Goal: Check status: Check status

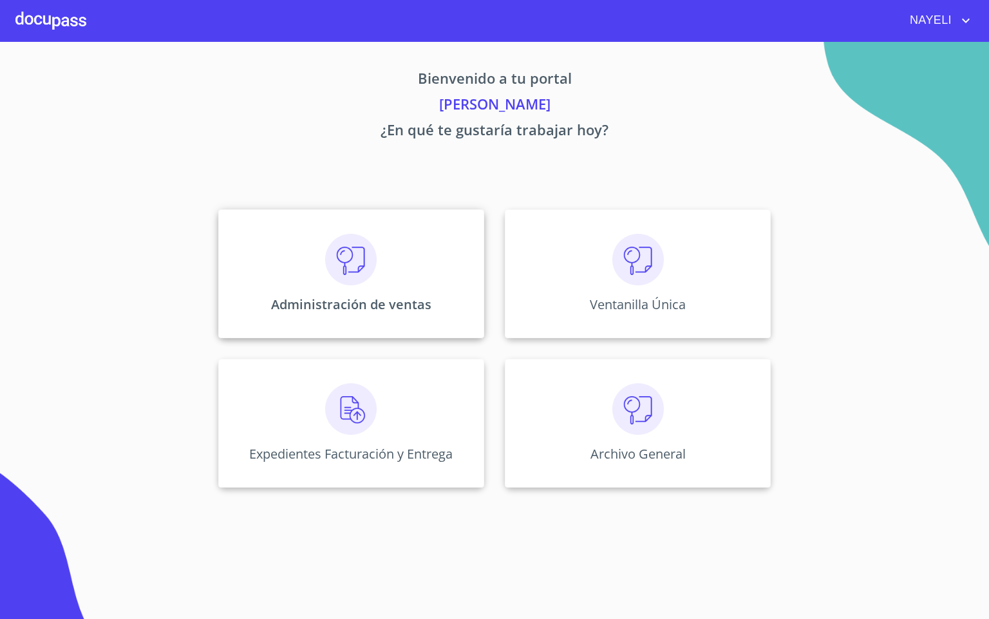
click at [366, 257] on img at bounding box center [351, 260] width 52 height 52
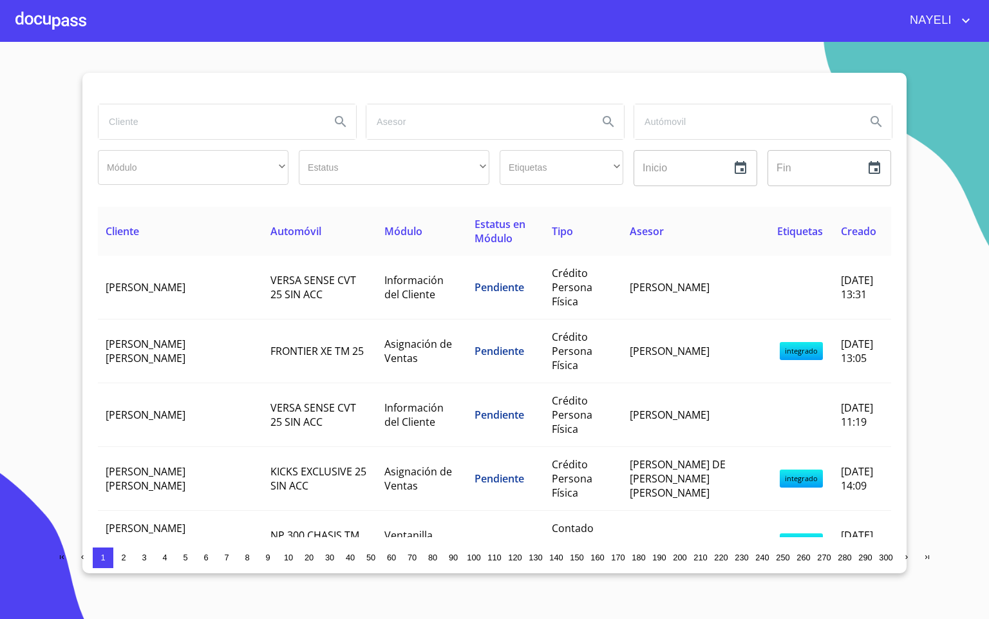
click at [224, 131] on input "search" at bounding box center [210, 121] width 222 height 35
type input "carlos edua"
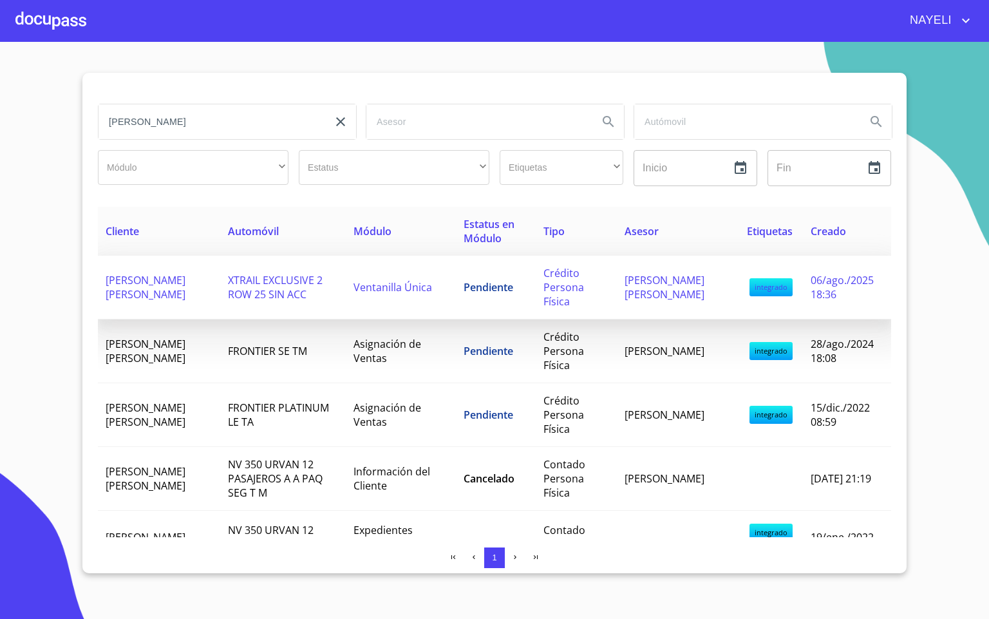
click at [211, 274] on td "CARLOS EDUARDO VARGAS HERNANDEZ" at bounding box center [159, 288] width 122 height 64
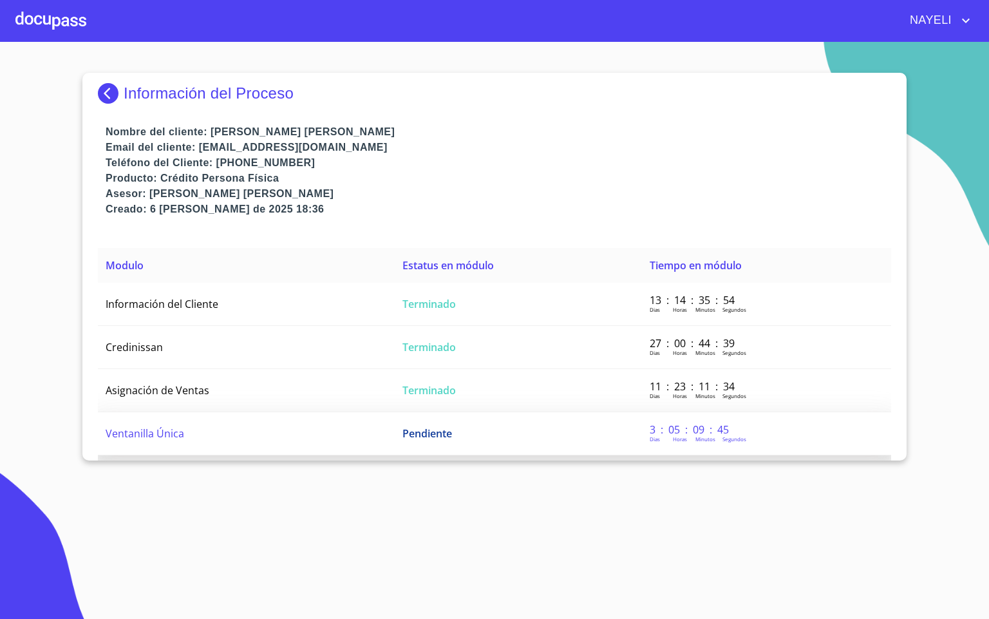
click at [211, 429] on td "Ventanilla Única" at bounding box center [246, 433] width 297 height 43
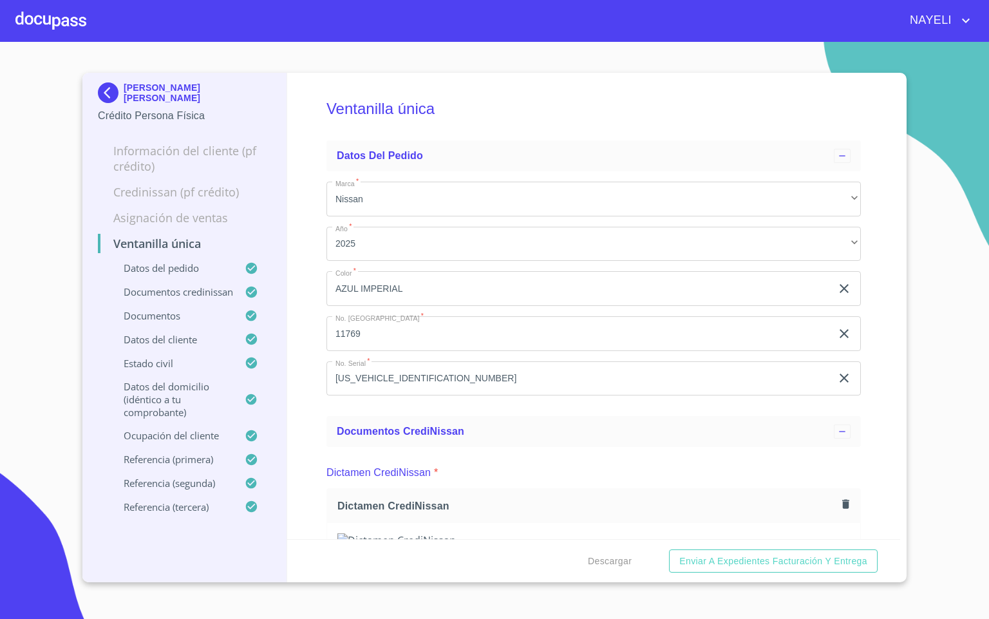
click at [64, 18] on div at bounding box center [50, 20] width 71 height 41
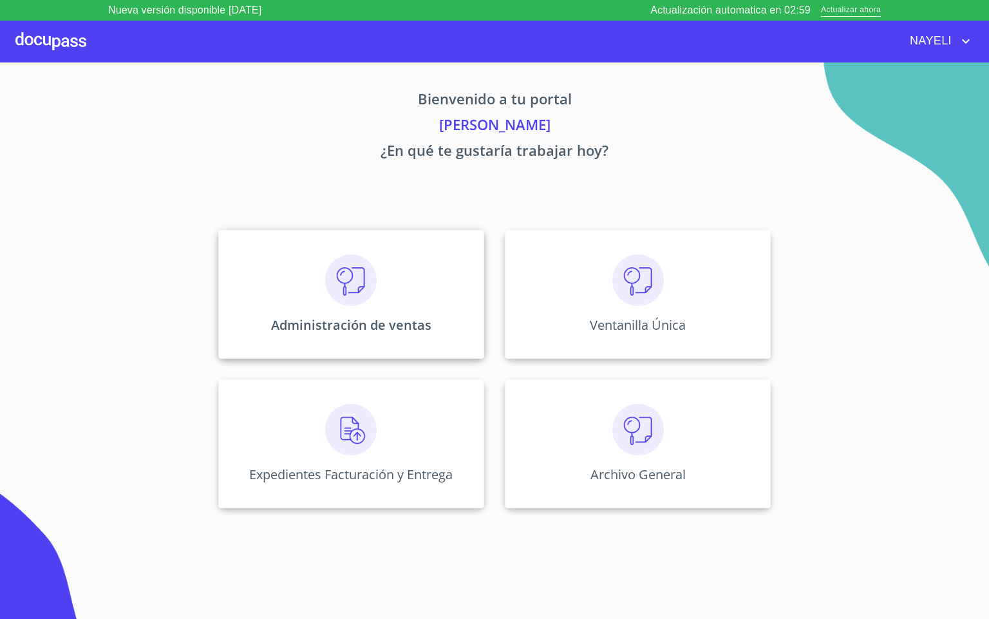
click at [321, 298] on div "Administración de ventas" at bounding box center [351, 294] width 266 height 129
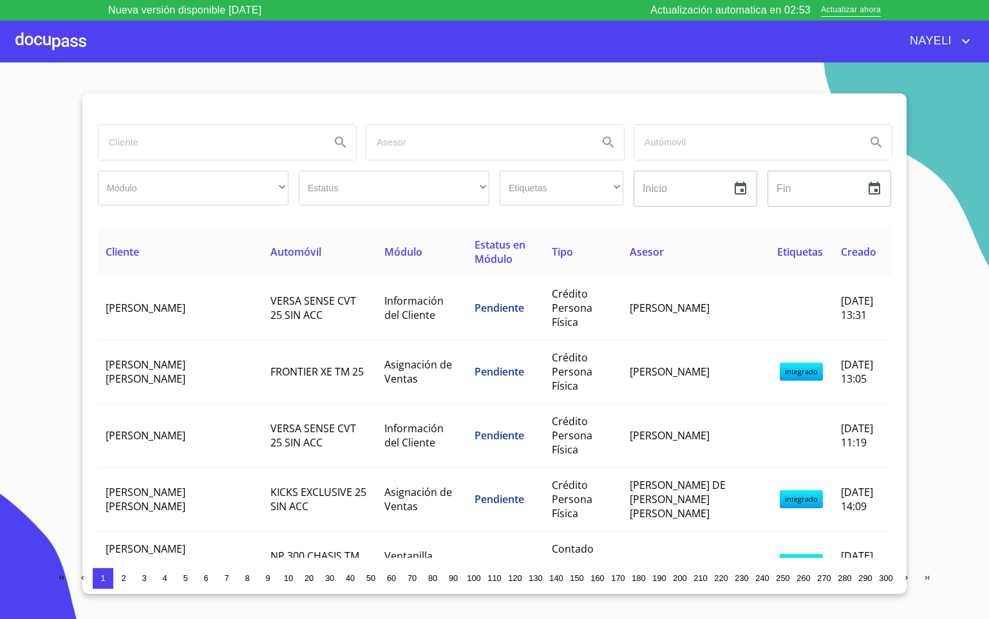
click at [184, 136] on input "search" at bounding box center [210, 142] width 222 height 35
type input "sergio ro"
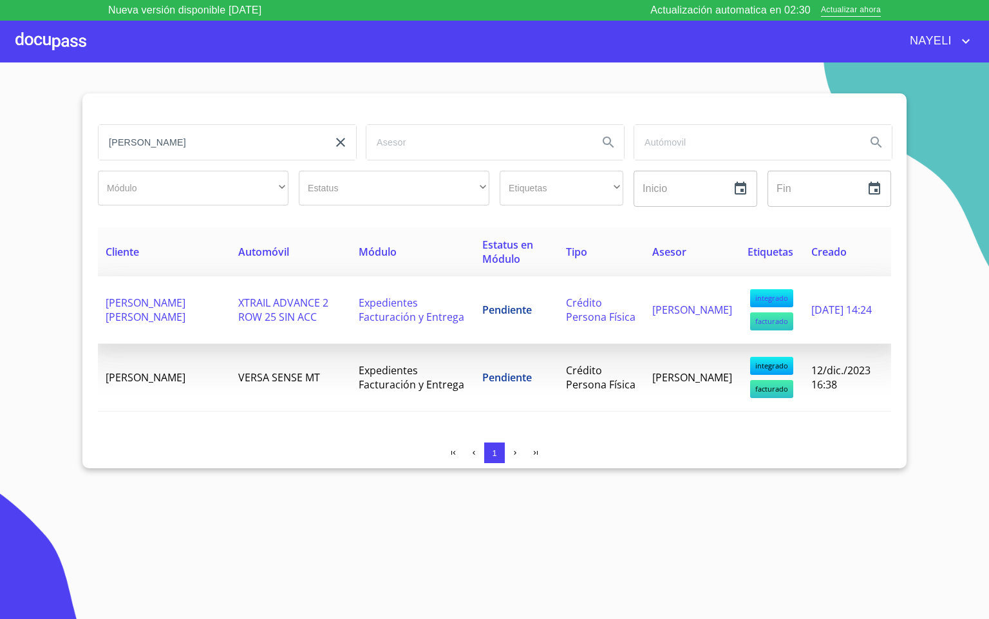
click at [582, 313] on span "Crédito Persona Física" at bounding box center [601, 310] width 70 height 28
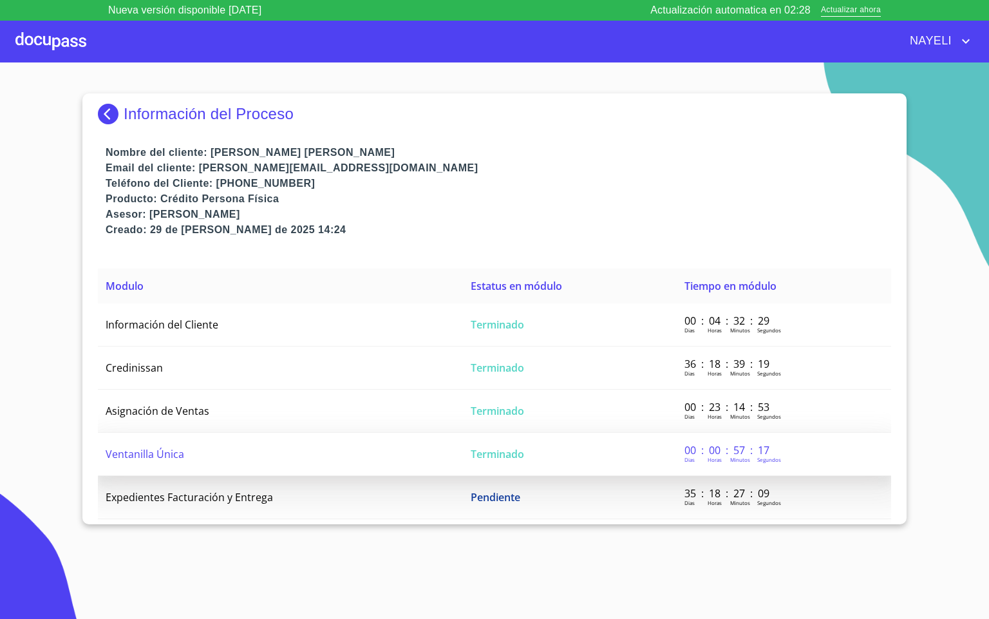
click at [284, 461] on td "Ventanilla Única" at bounding box center [280, 454] width 365 height 43
